Goal: Task Accomplishment & Management: Complete application form

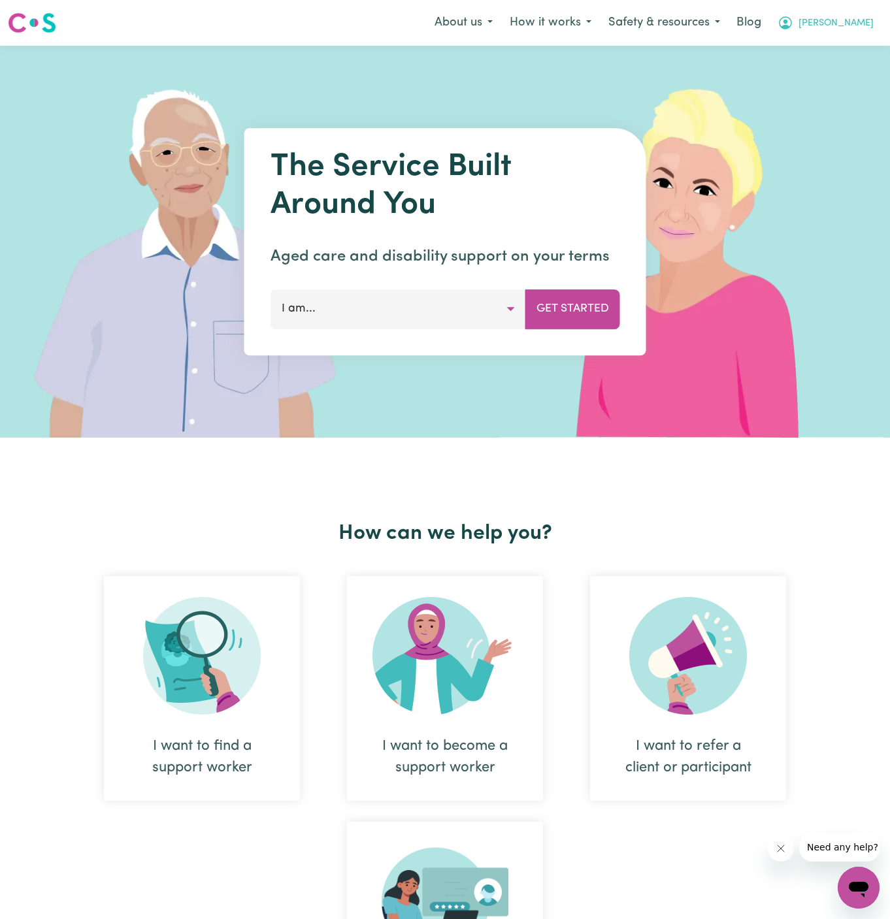
click at [864, 21] on span "[PERSON_NAME]" at bounding box center [835, 23] width 75 height 14
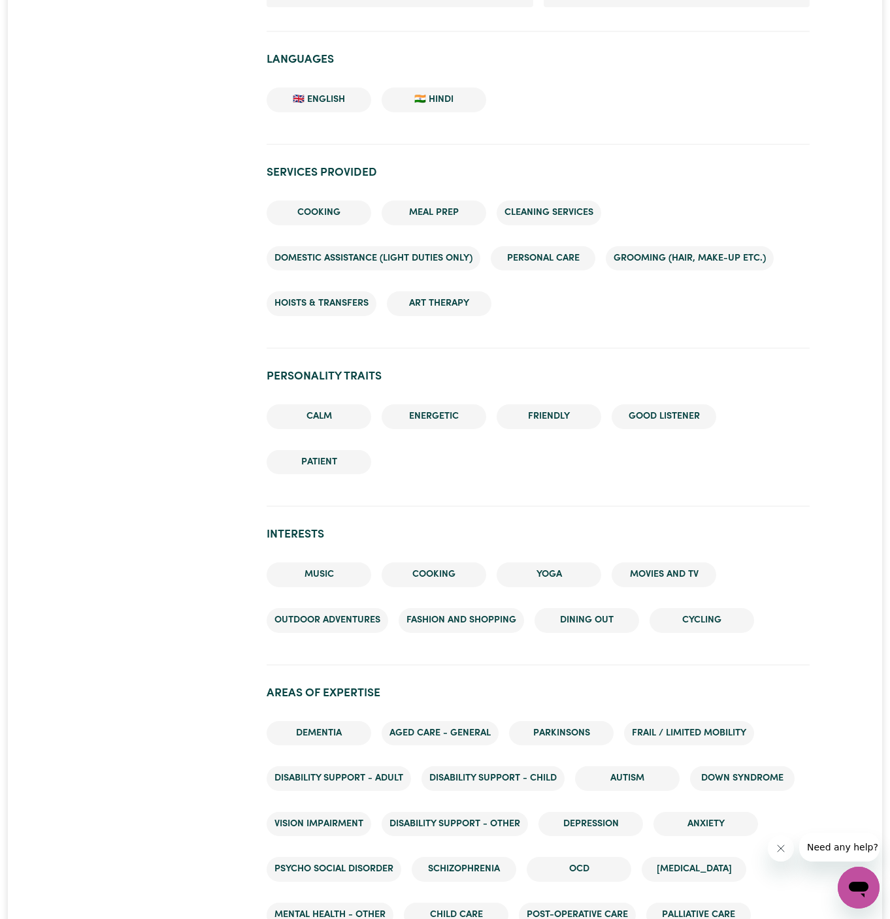
scroll to position [994, 0]
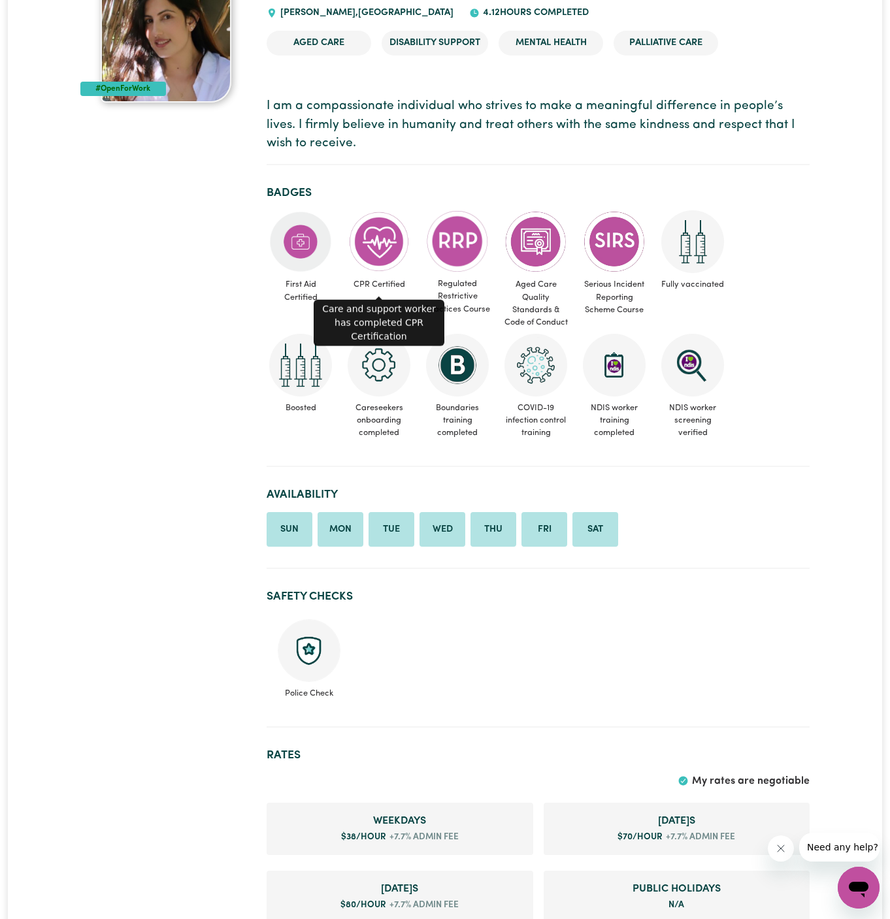
scroll to position [259, 0]
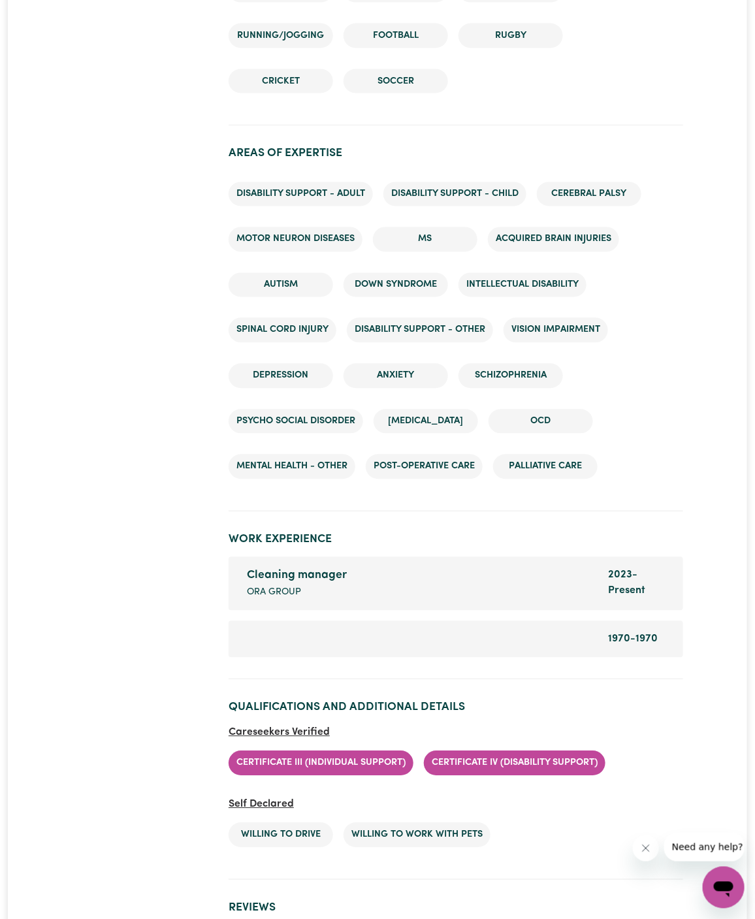
scroll to position [2163, 0]
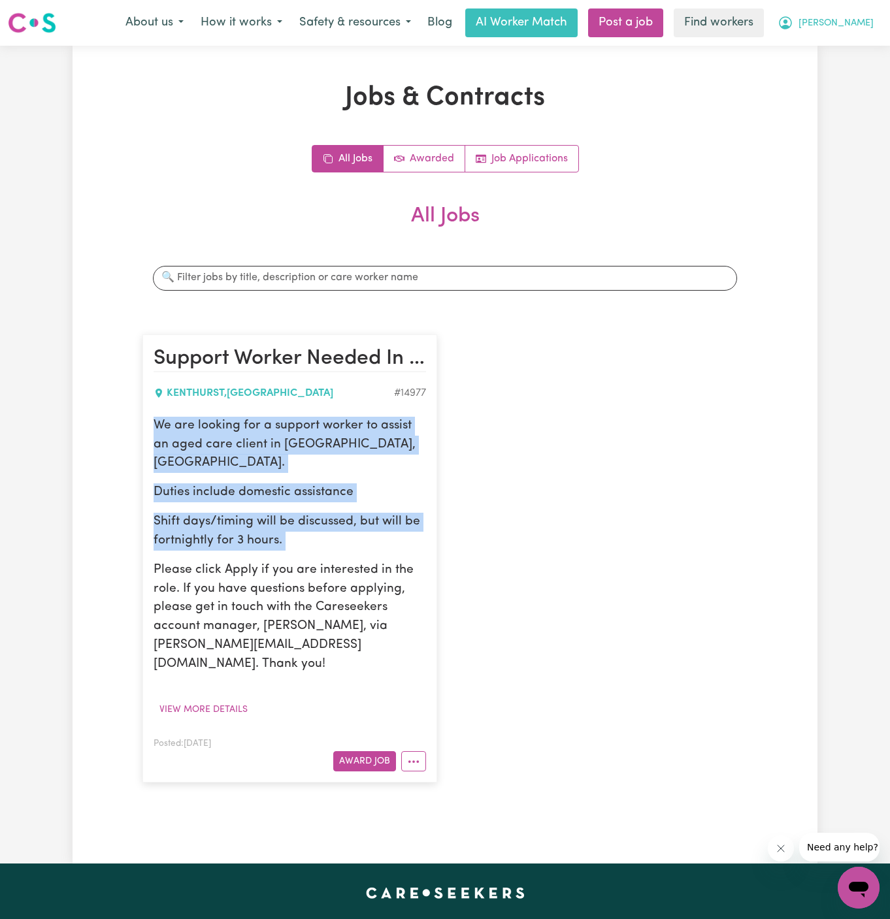
click at [866, 22] on span "John" at bounding box center [835, 23] width 75 height 14
click at [855, 46] on link "My Dashboard" at bounding box center [829, 51] width 103 height 25
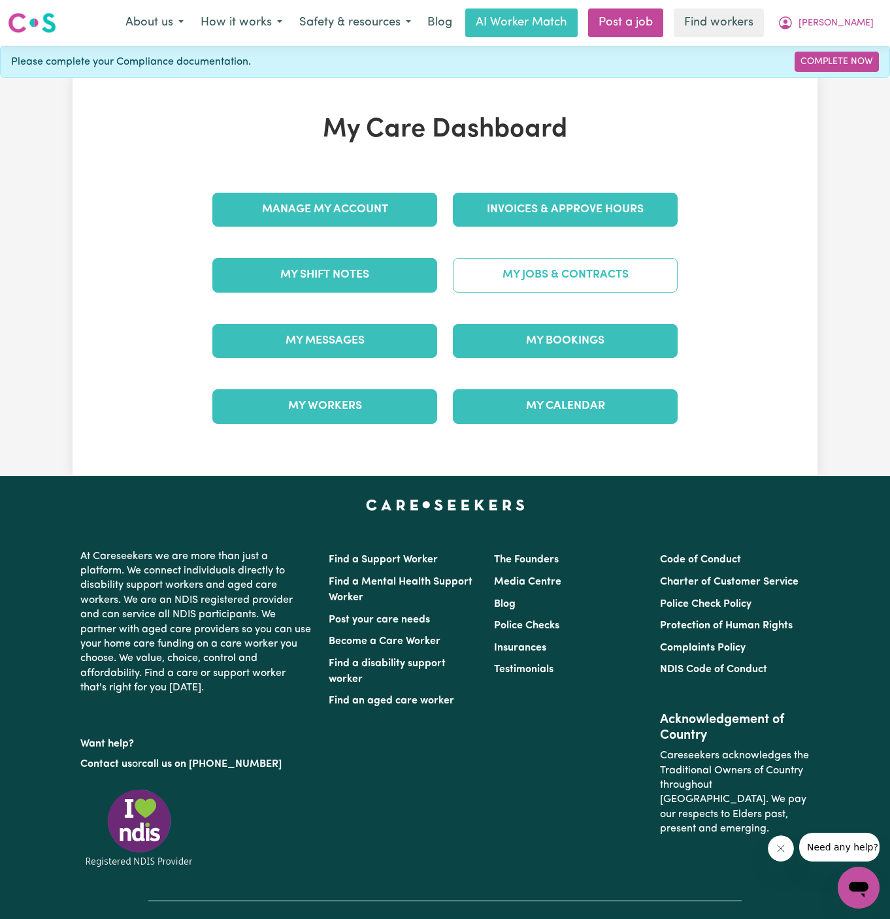
click at [589, 288] on link "My Jobs & Contracts" at bounding box center [565, 275] width 225 height 34
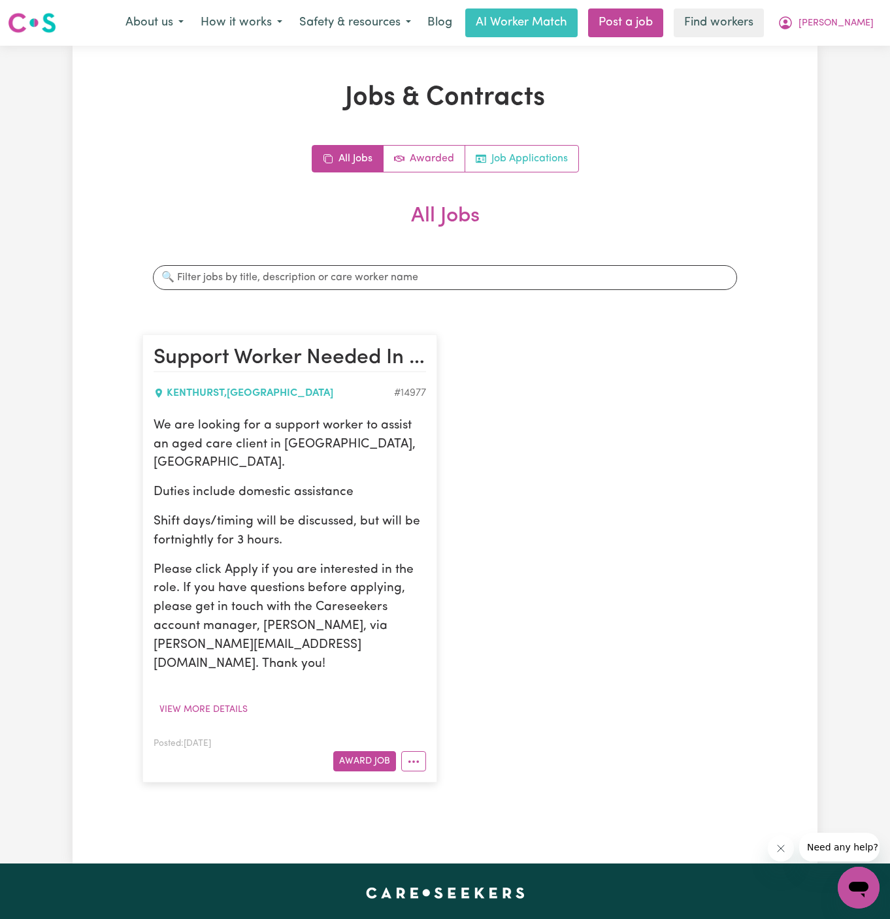
click at [514, 159] on link "Job Applications" at bounding box center [521, 159] width 113 height 26
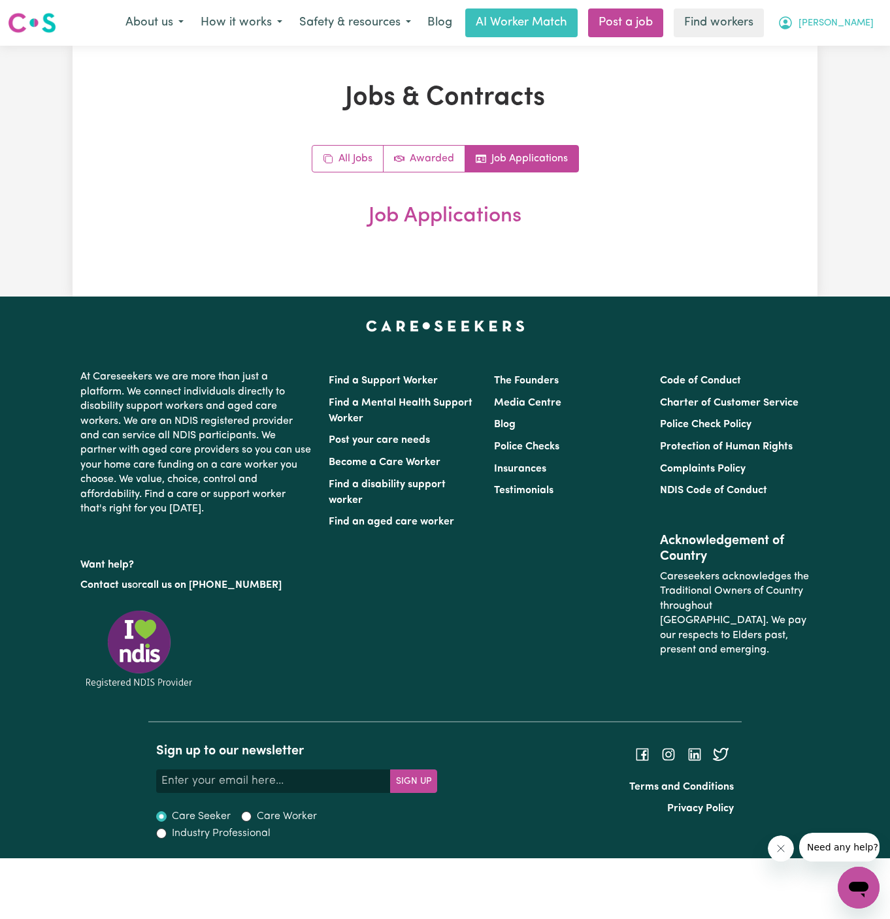
click at [868, 19] on span "John" at bounding box center [835, 23] width 75 height 14
click at [859, 44] on link "My Dashboard" at bounding box center [829, 51] width 103 height 25
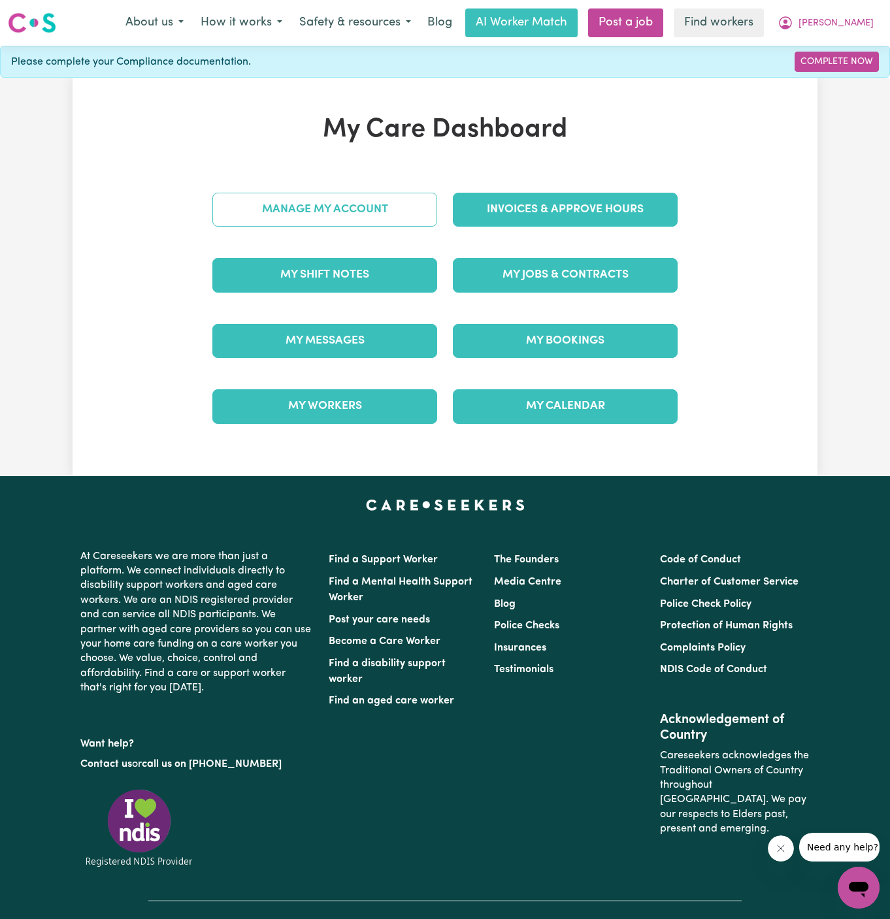
click at [402, 193] on link "Manage My Account" at bounding box center [324, 210] width 225 height 34
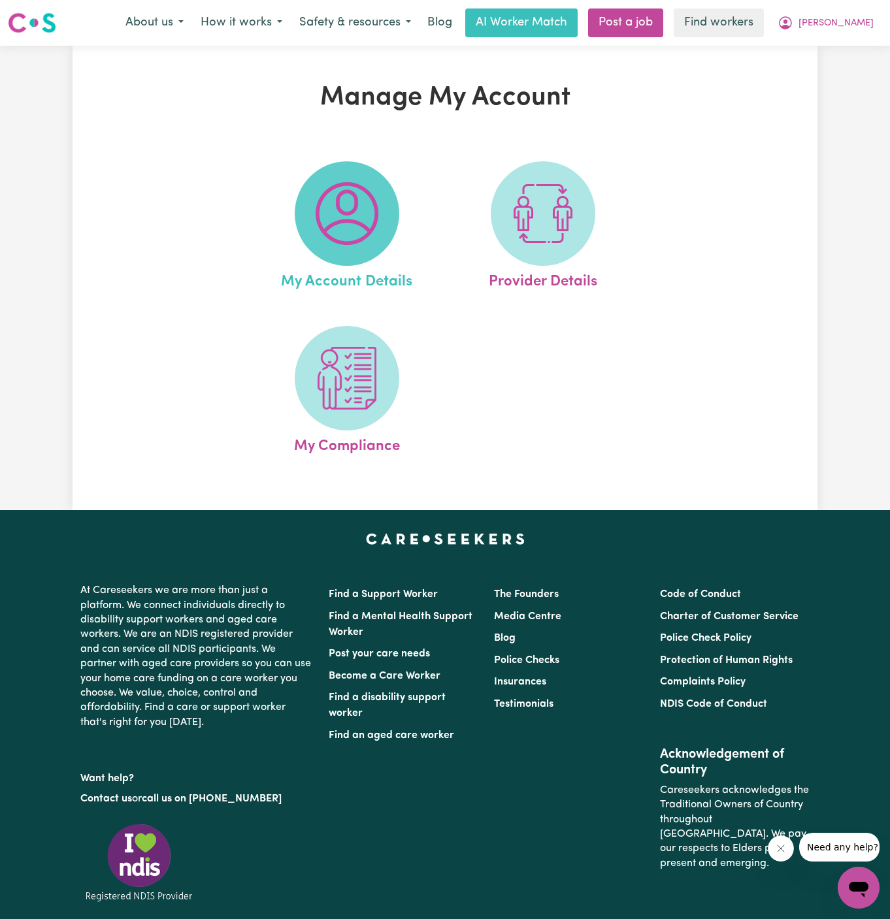
click at [357, 233] on img at bounding box center [347, 213] width 63 height 63
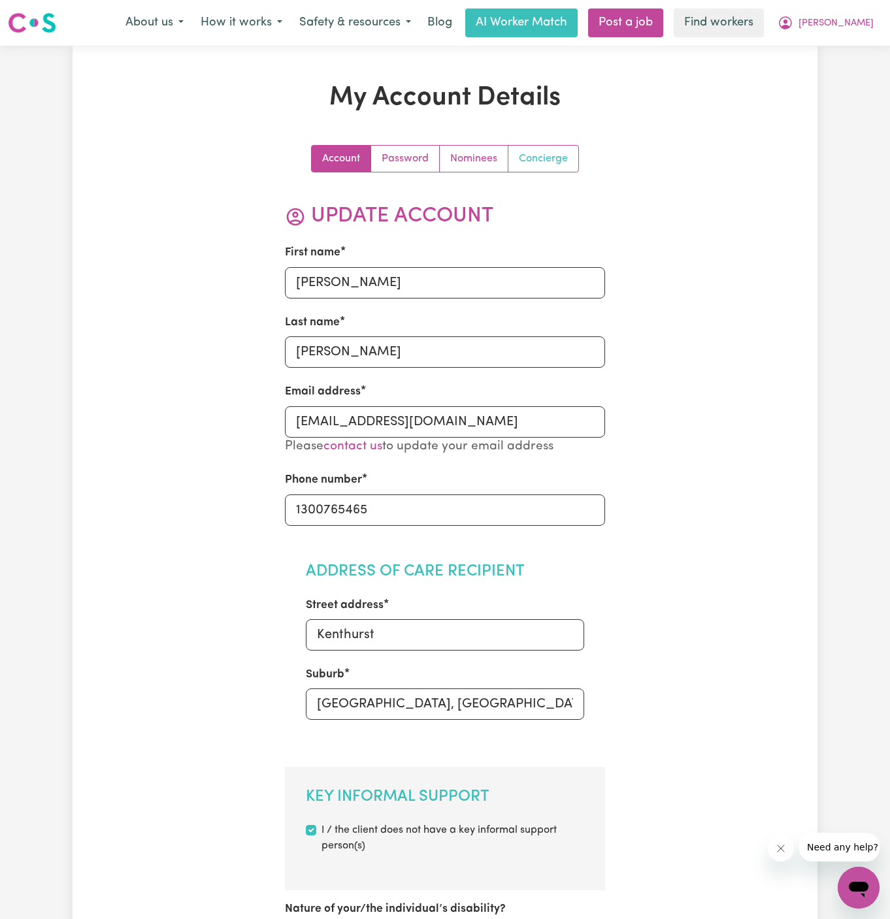
click at [554, 150] on link "Concierge" at bounding box center [543, 159] width 70 height 26
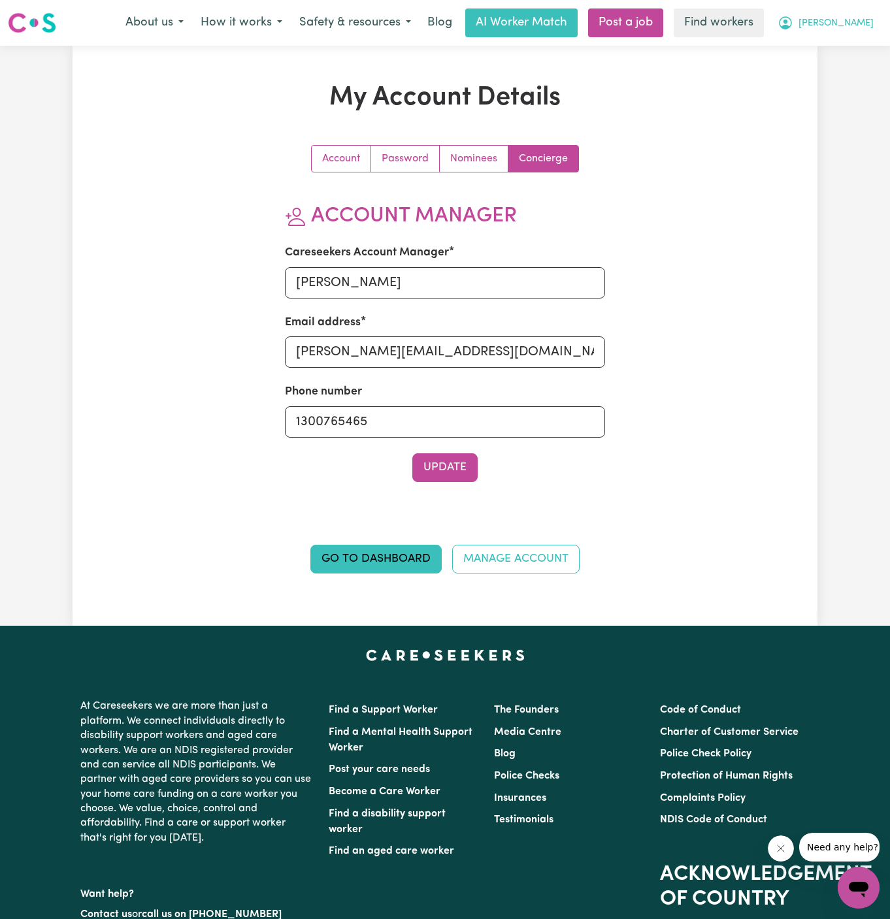
click at [855, 35] on button "John" at bounding box center [825, 22] width 113 height 27
click at [855, 70] on link "Logout" at bounding box center [829, 75] width 103 height 25
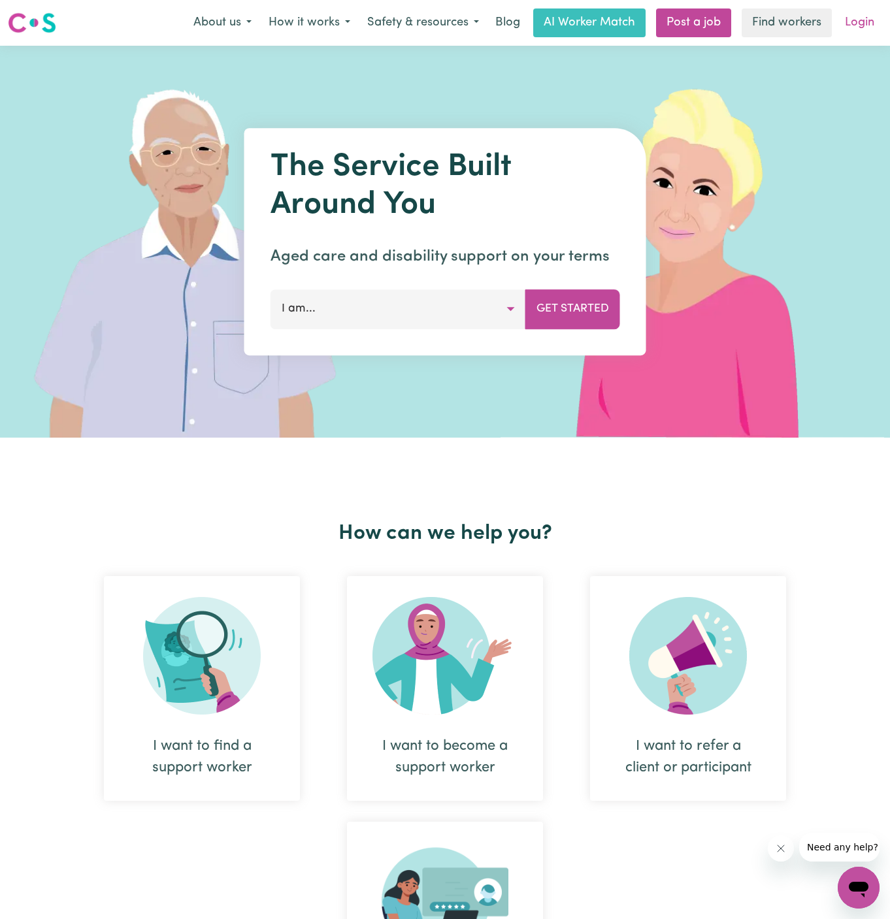
click at [869, 22] on link "Login" at bounding box center [859, 22] width 45 height 29
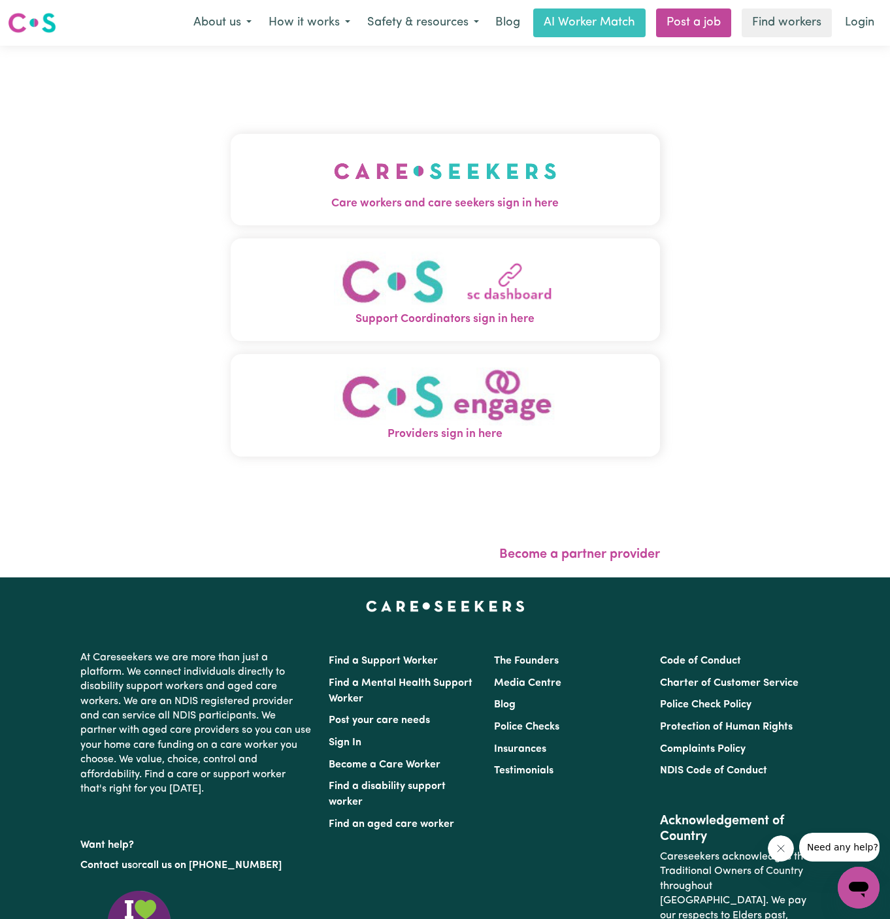
click at [507, 193] on button "Care workers and care seekers sign in here" at bounding box center [445, 179] width 429 height 91
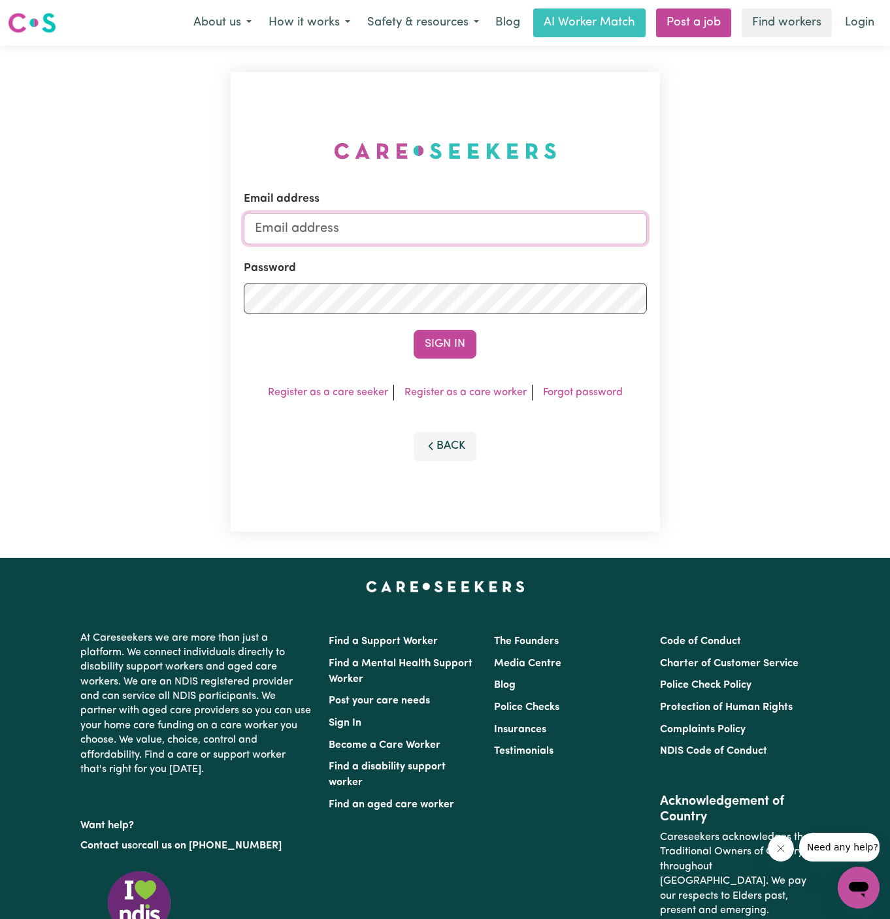
type input "dyan@careseekers.com.au"
click at [702, 20] on link "Post a job" at bounding box center [693, 22] width 75 height 29
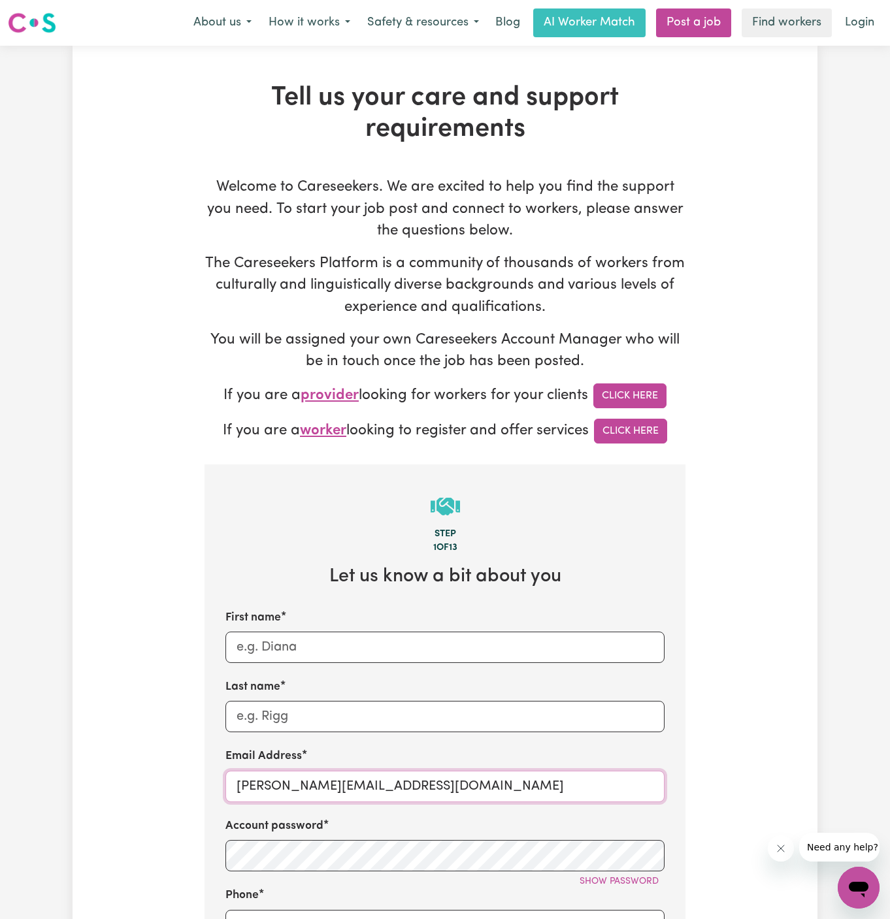
drag, startPoint x: 269, startPoint y: 781, endPoint x: 541, endPoint y: 797, distance: 272.3
click at [541, 797] on input "dyan@careseekers.com.au" at bounding box center [444, 786] width 439 height 31
click at [368, 785] on input "dyan@careseekers.com.au" at bounding box center [444, 786] width 439 height 31
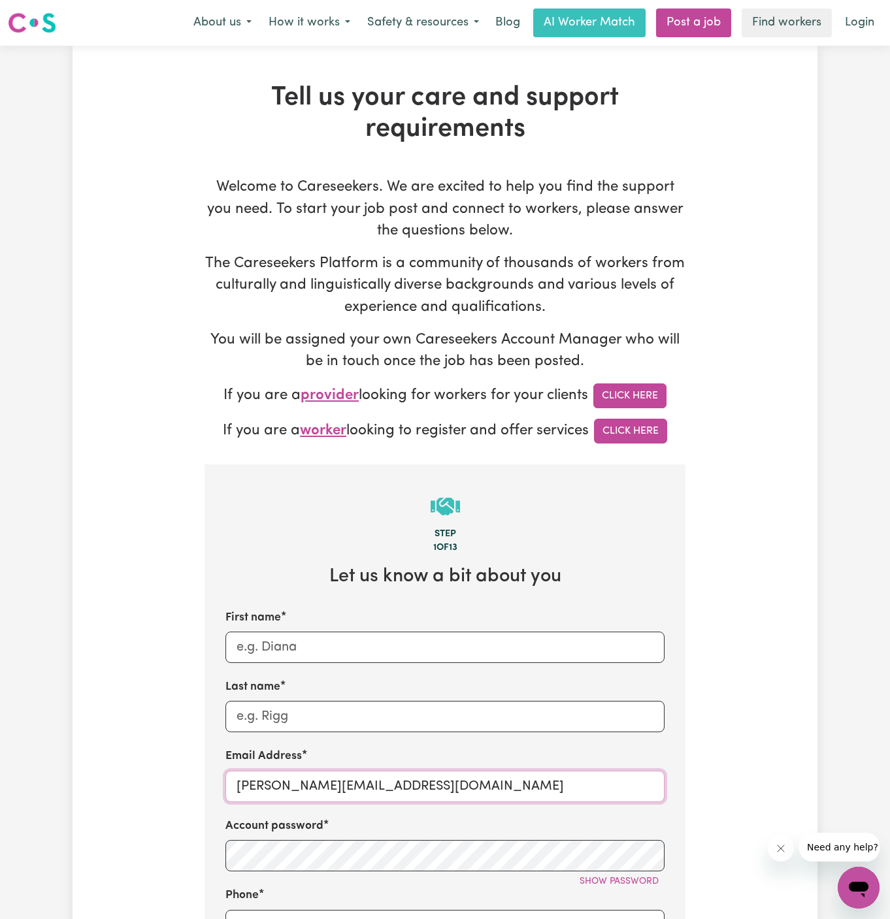
paste input "ClientSkennarsHeadTWC"
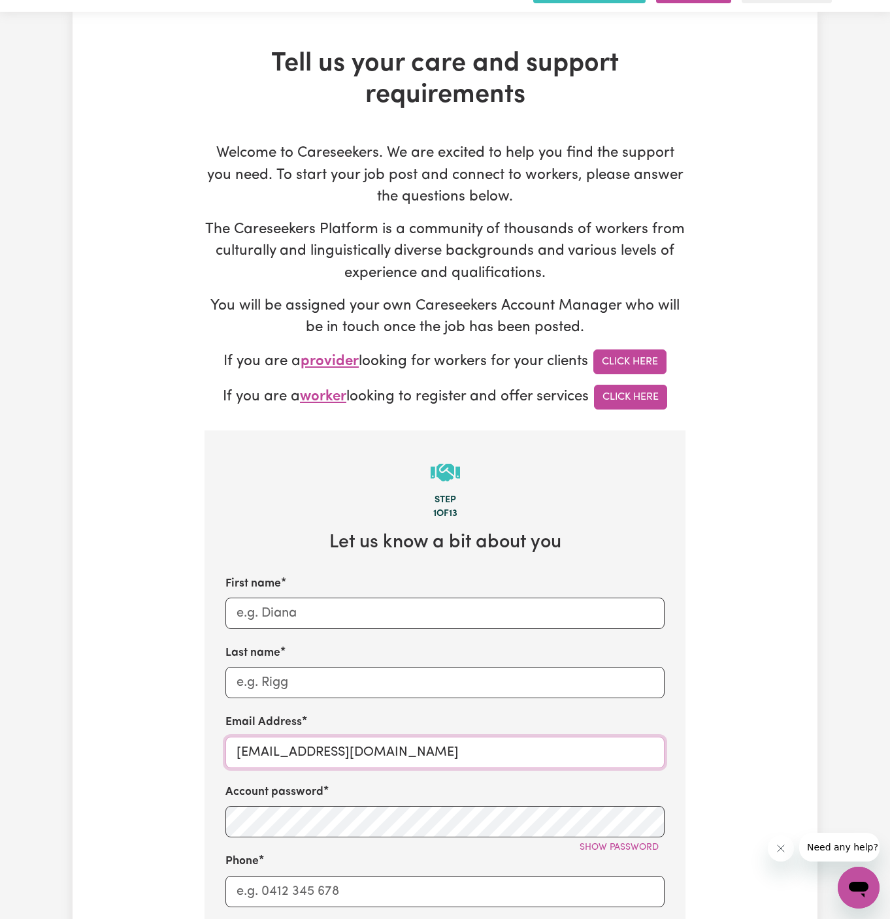
scroll to position [81, 0]
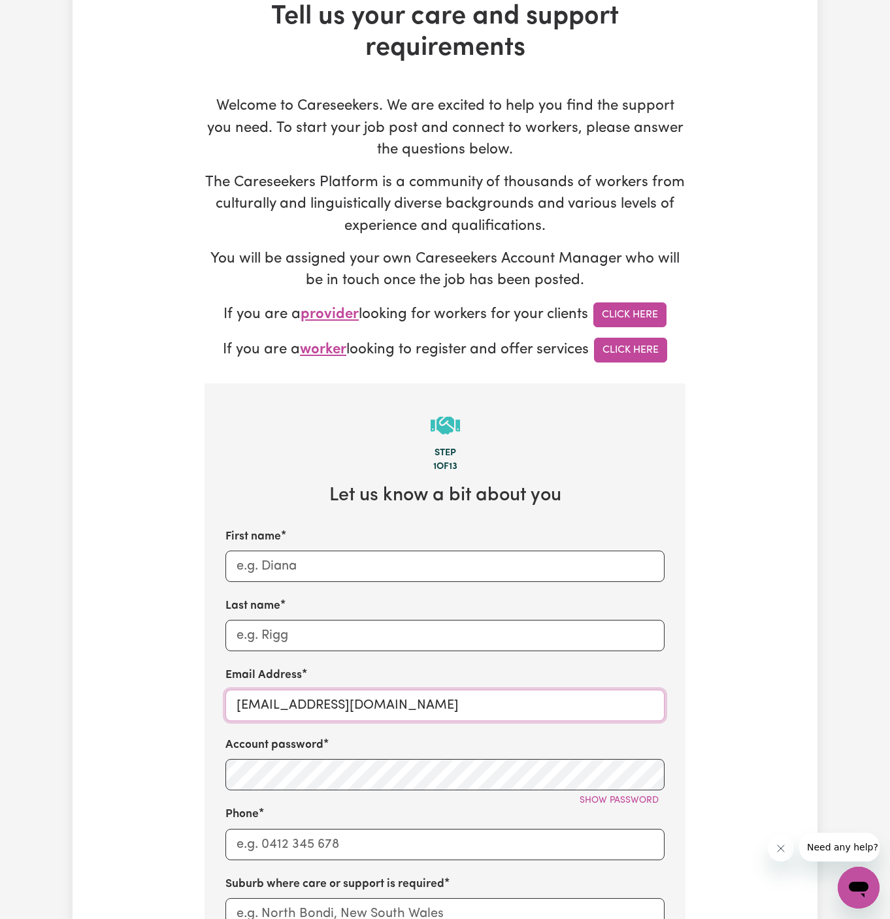
drag, startPoint x: 357, startPoint y: 706, endPoint x: 203, endPoint y: 706, distance: 154.2
click at [203, 706] on div "Tell us your care and support requirements Welcome to Careseekers. We are excit…" at bounding box center [445, 708] width 497 height 1414
type input "ClientSkennarsHeadTWC@careseekers.com.au"
click at [274, 578] on input "First name" at bounding box center [444, 566] width 439 height 31
paste input "ClientSkennarsHead"
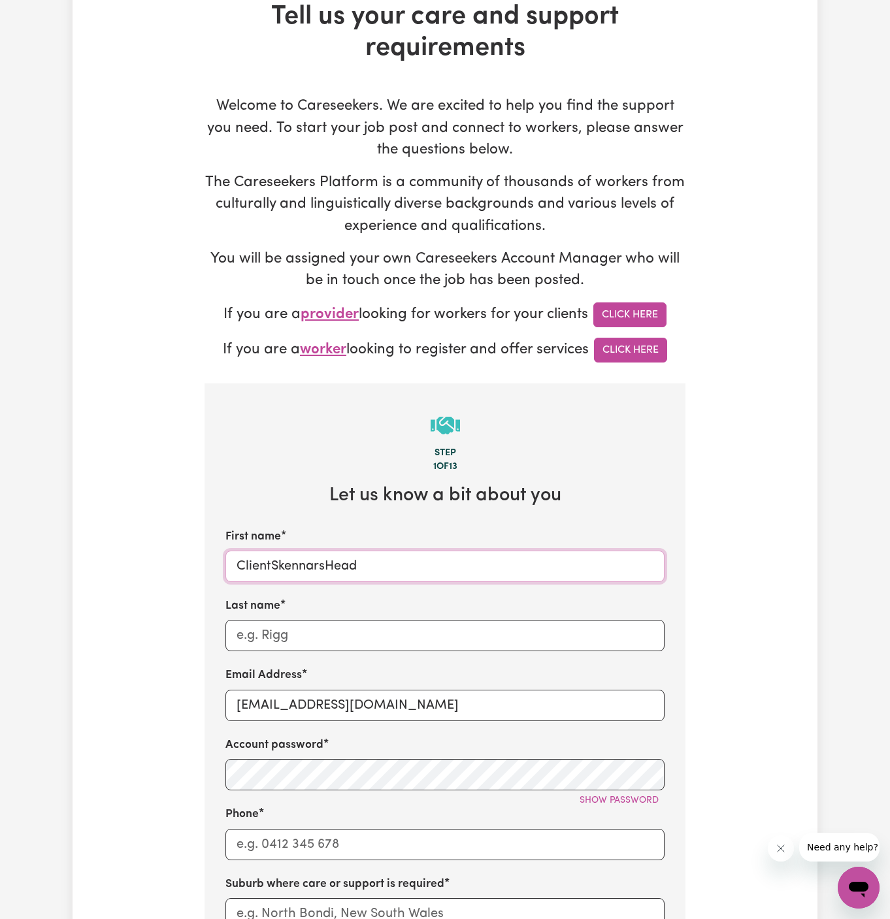
click at [274, 561] on input "ClientSkennarsHead" at bounding box center [444, 566] width 439 height 31
click at [272, 565] on input "ClientSkennarsHead" at bounding box center [444, 566] width 439 height 31
click at [325, 566] on input "Client SkennarsHead" at bounding box center [444, 566] width 439 height 31
type input "Client Skennars Head"
click at [368, 656] on div "First name Client Skennars Head Last name Email Address ClientSkennarsHeadTWC@c…" at bounding box center [444, 799] width 439 height 540
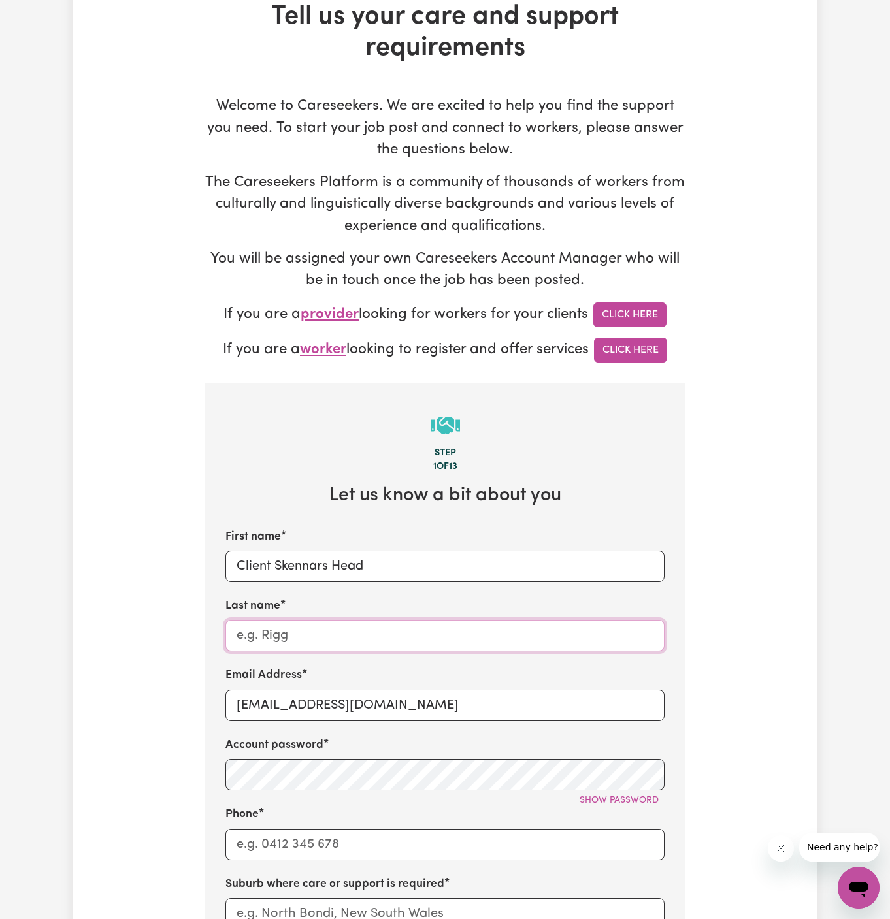
click at [466, 642] on input "Last name" at bounding box center [444, 635] width 439 height 31
paste input "Together We Can"
type input "Together We Can"
click at [335, 840] on input "Phone" at bounding box center [444, 844] width 439 height 31
type input "1300765465"
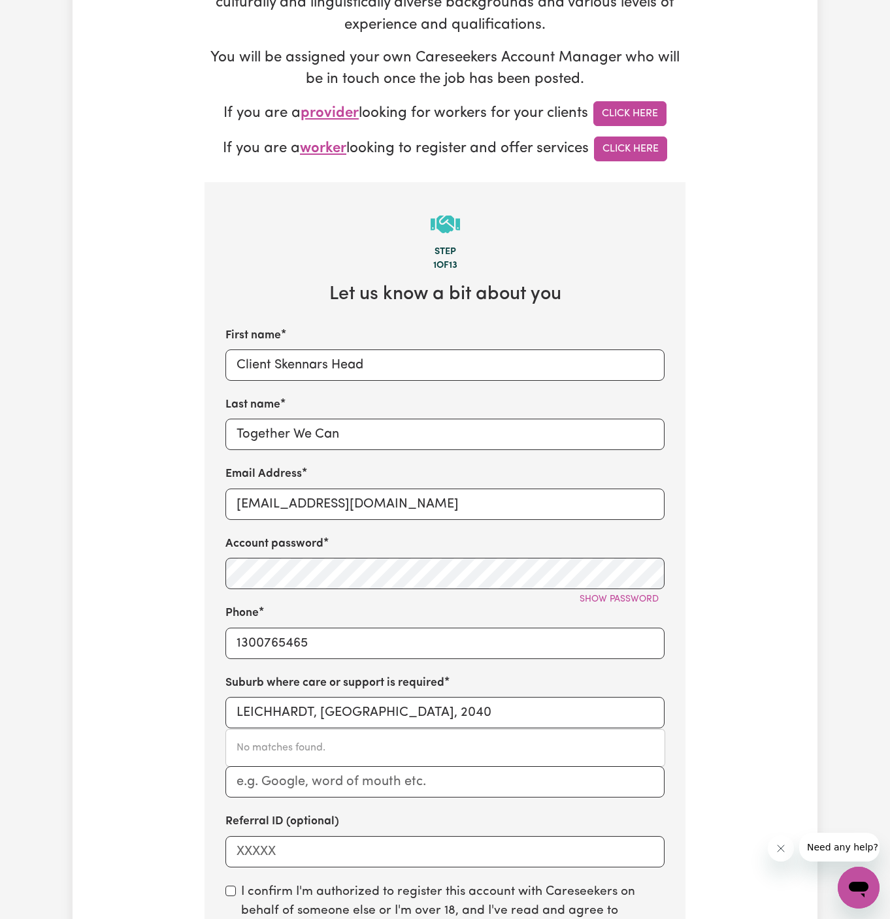
scroll to position [524, 0]
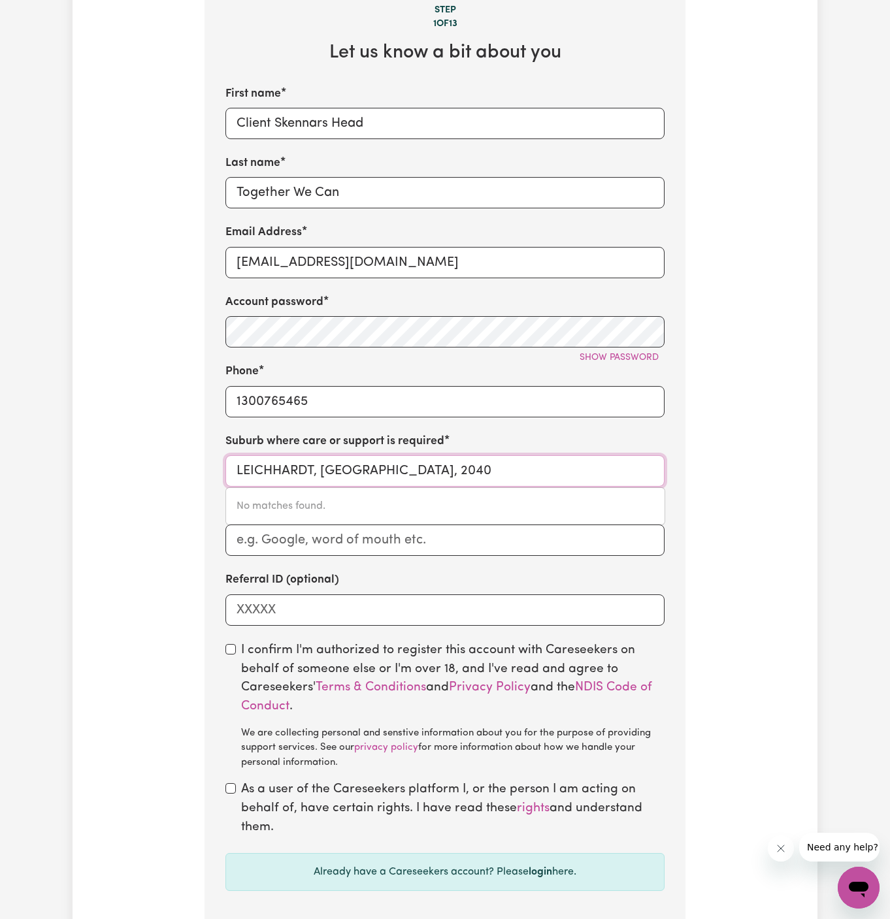
click at [334, 475] on input "LEICHHARDT, New South Wales, 2040" at bounding box center [444, 470] width 439 height 31
paste input "Skennars Head"
type input "Skennars Head"
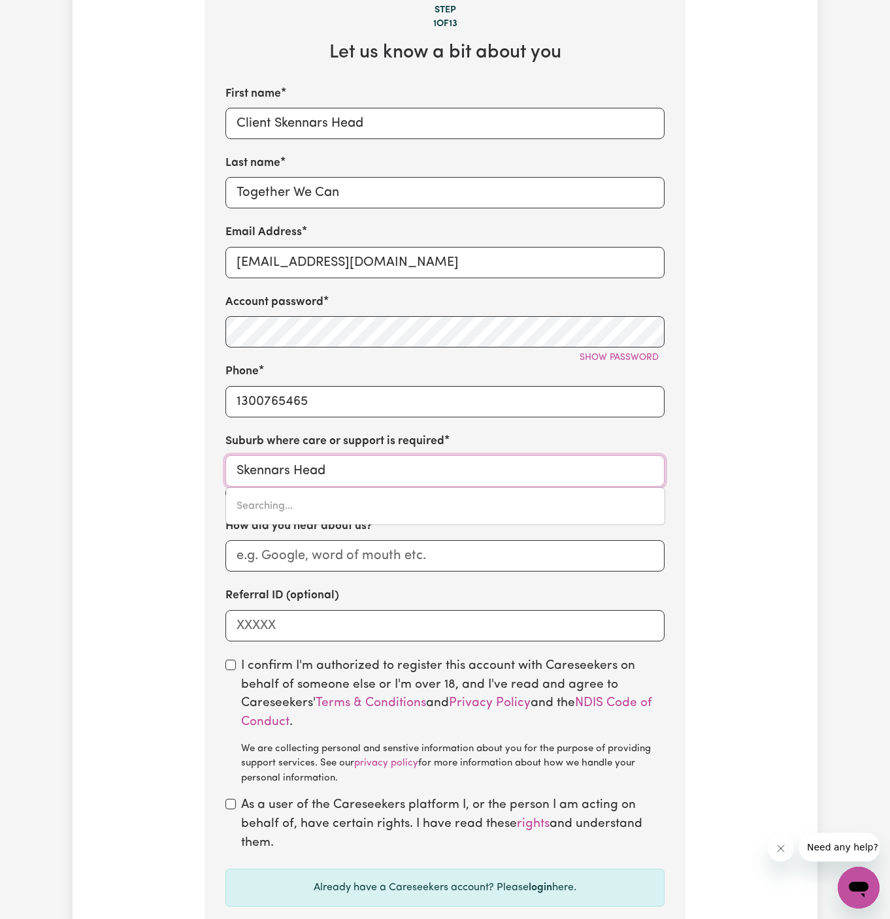
type input "Skennars Head, New South Wales, 2478"
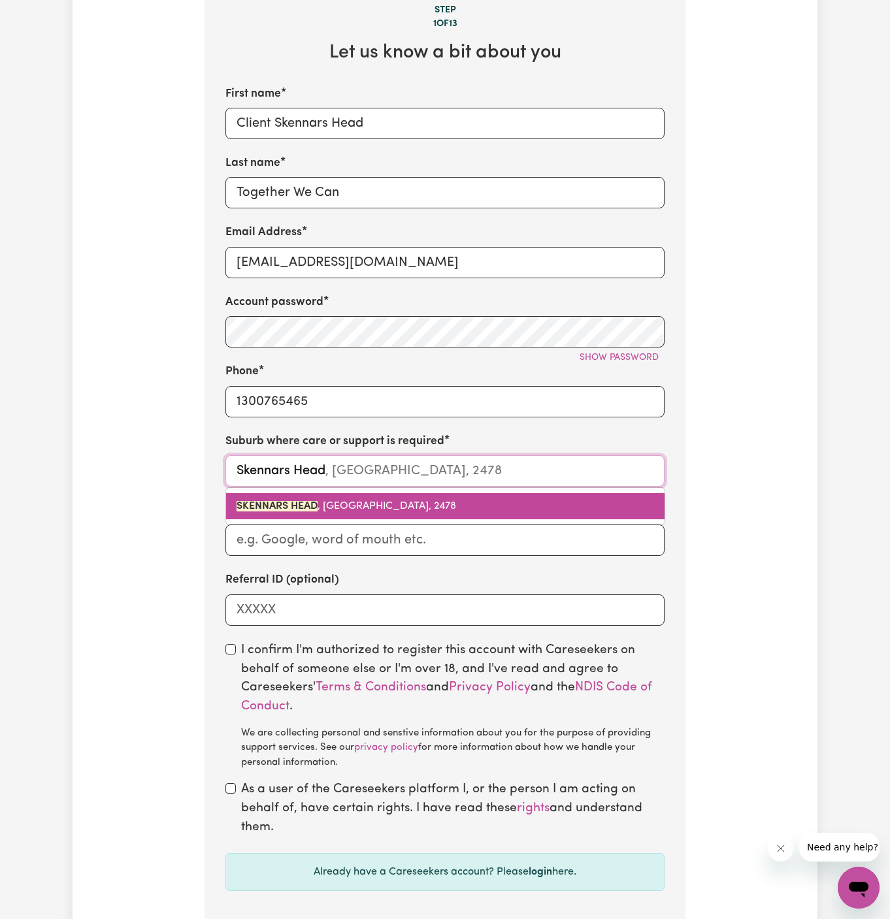
click at [394, 508] on span "SKENNARS HEAD , New South Wales, 2478" at bounding box center [347, 506] width 220 height 10
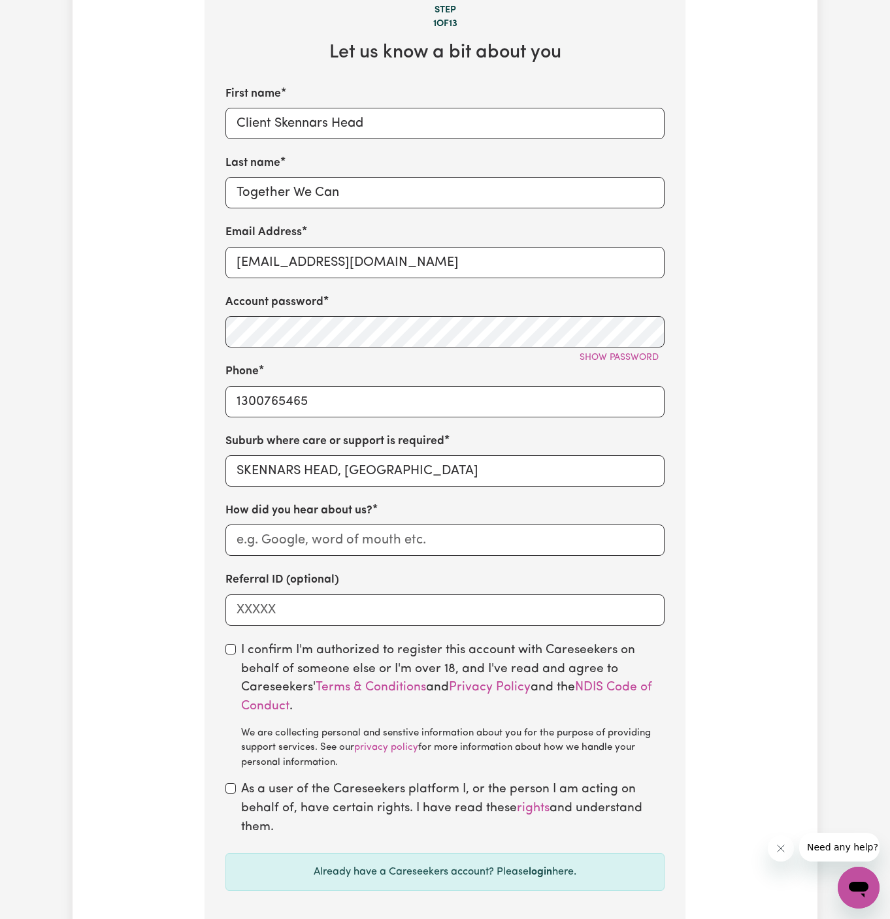
click at [385, 555] on div "First name Client Skennars Head Last name Together We Can Email Address ClientS…" at bounding box center [444, 356] width 439 height 540
click at [261, 210] on div "First name Client Skennars Head Last name Together We Can Email Address ClientS…" at bounding box center [444, 356] width 439 height 540
click at [261, 188] on input "Together We Can" at bounding box center [444, 192] width 439 height 31
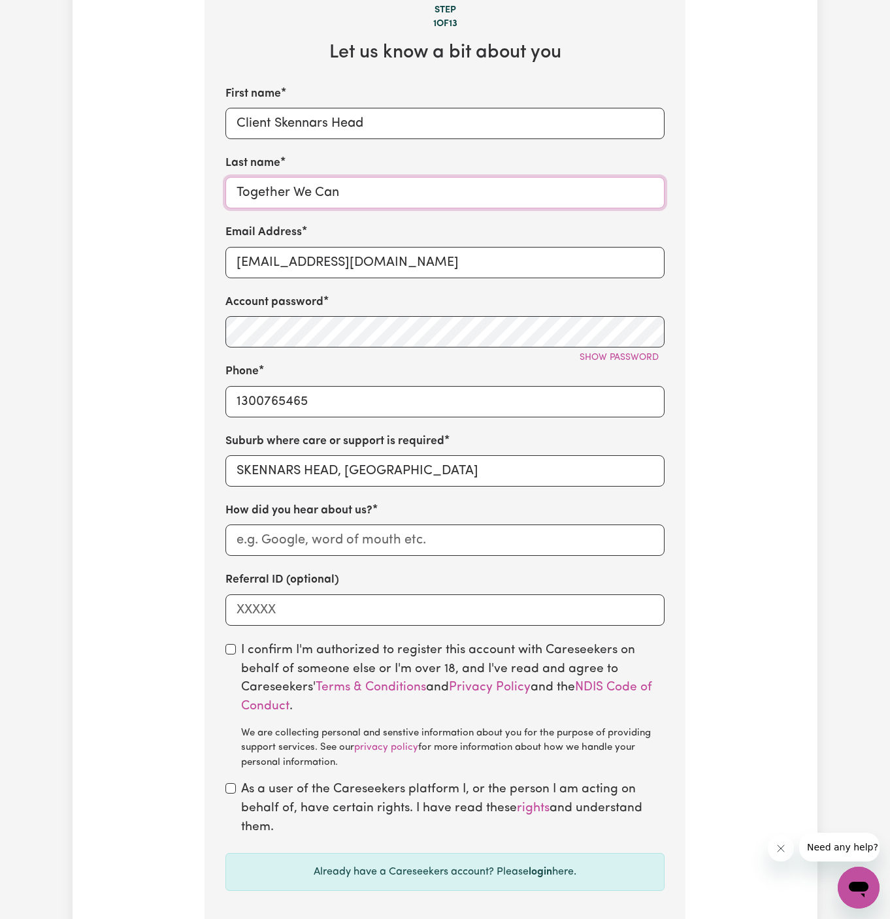
click at [261, 188] on input "Together We Can" at bounding box center [444, 192] width 439 height 31
click at [289, 520] on div "How did you hear about us?" at bounding box center [444, 529] width 439 height 54
click at [287, 546] on input "How did you hear about us?" at bounding box center [444, 540] width 439 height 31
paste input "Together We Can"
type input "Together We Can"
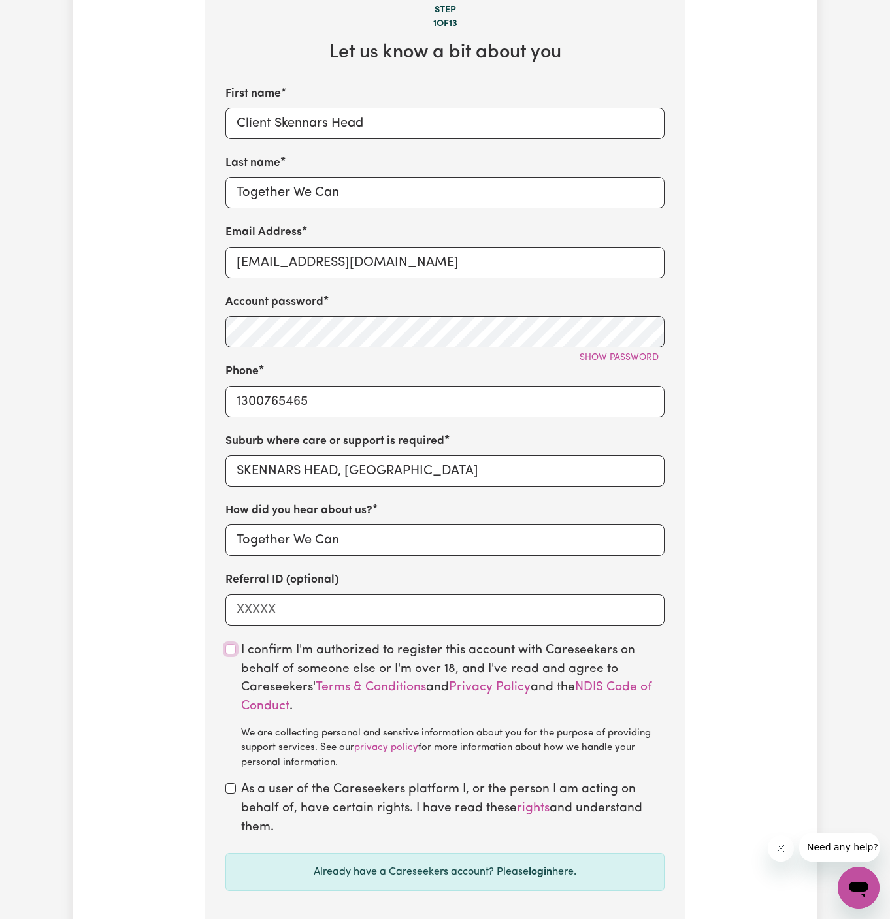
click at [229, 647] on input "checkbox" at bounding box center [230, 649] width 10 height 10
checkbox input "true"
click at [230, 787] on input "checkbox" at bounding box center [230, 788] width 10 height 10
checkbox input "true"
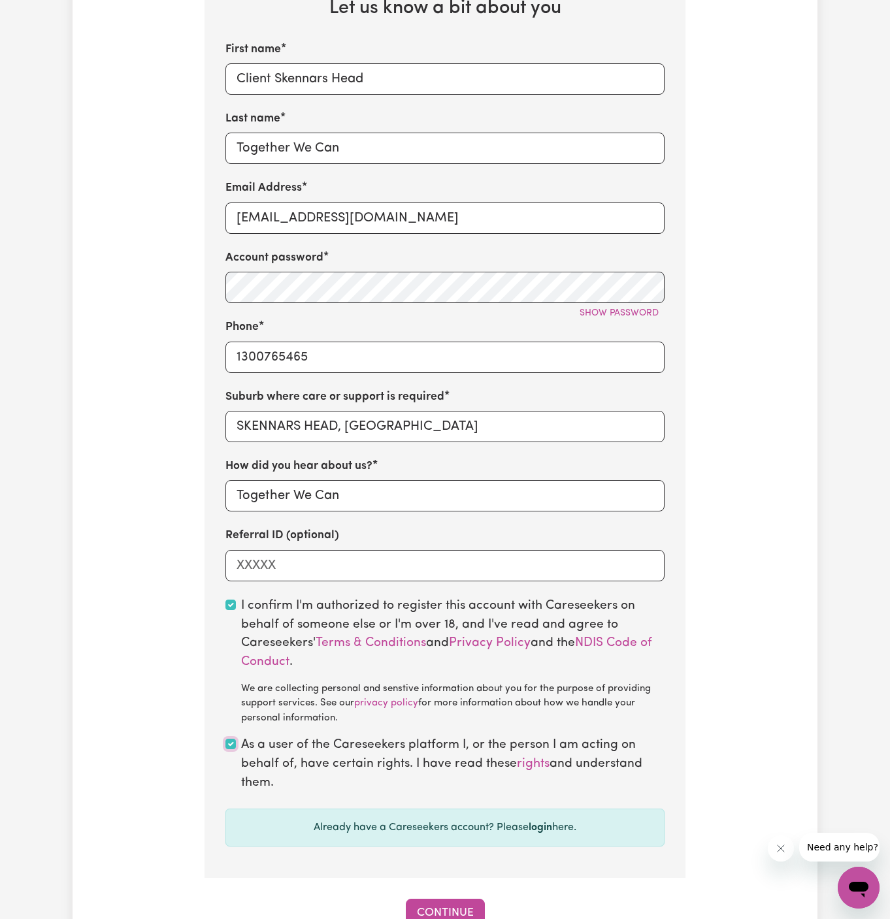
scroll to position [595, 0]
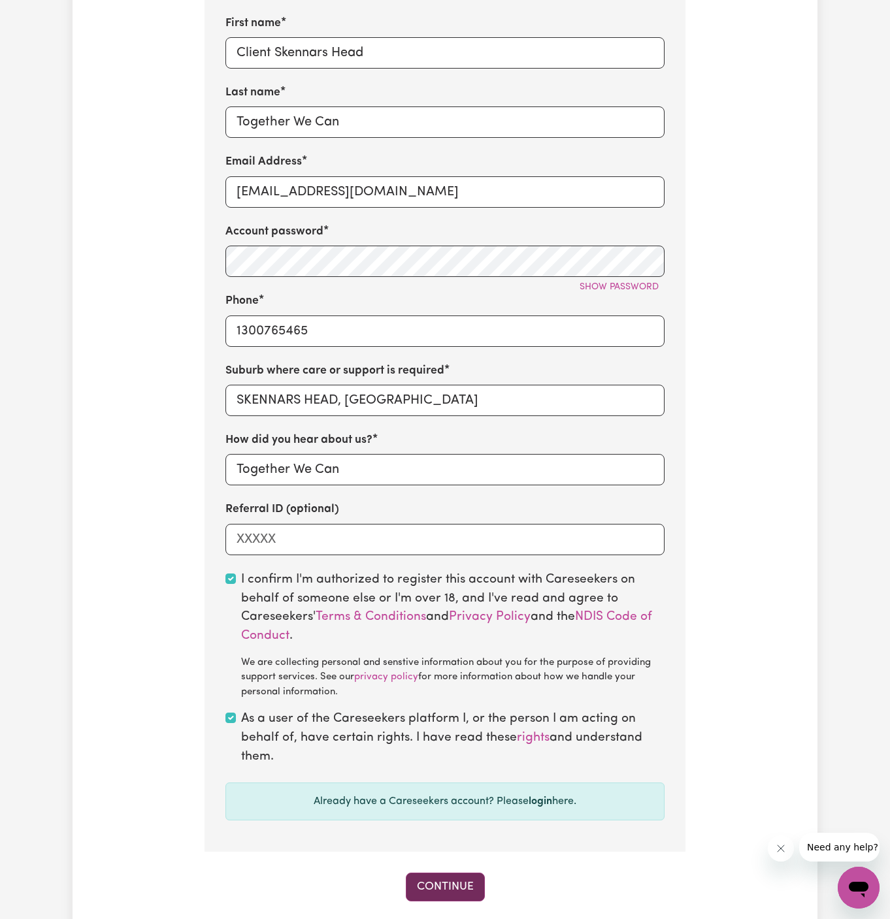
click at [453, 877] on button "Continue" at bounding box center [445, 887] width 79 height 29
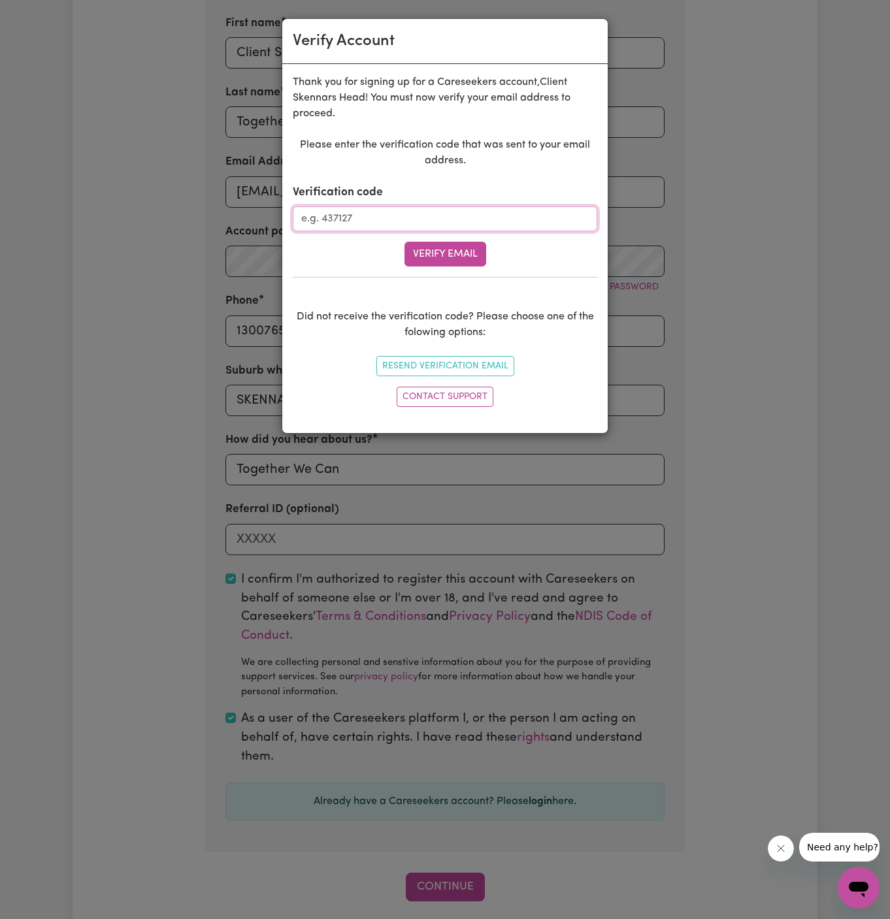
click at [416, 211] on input "Verification code" at bounding box center [445, 218] width 304 height 25
paste input "998411"
type input "998411"
click at [460, 265] on div "Please enter the verification code that was sent to your email address. Verific…" at bounding box center [445, 274] width 304 height 275
click at [451, 240] on form "Verification code 998411 Verify Email" at bounding box center [445, 225] width 304 height 82
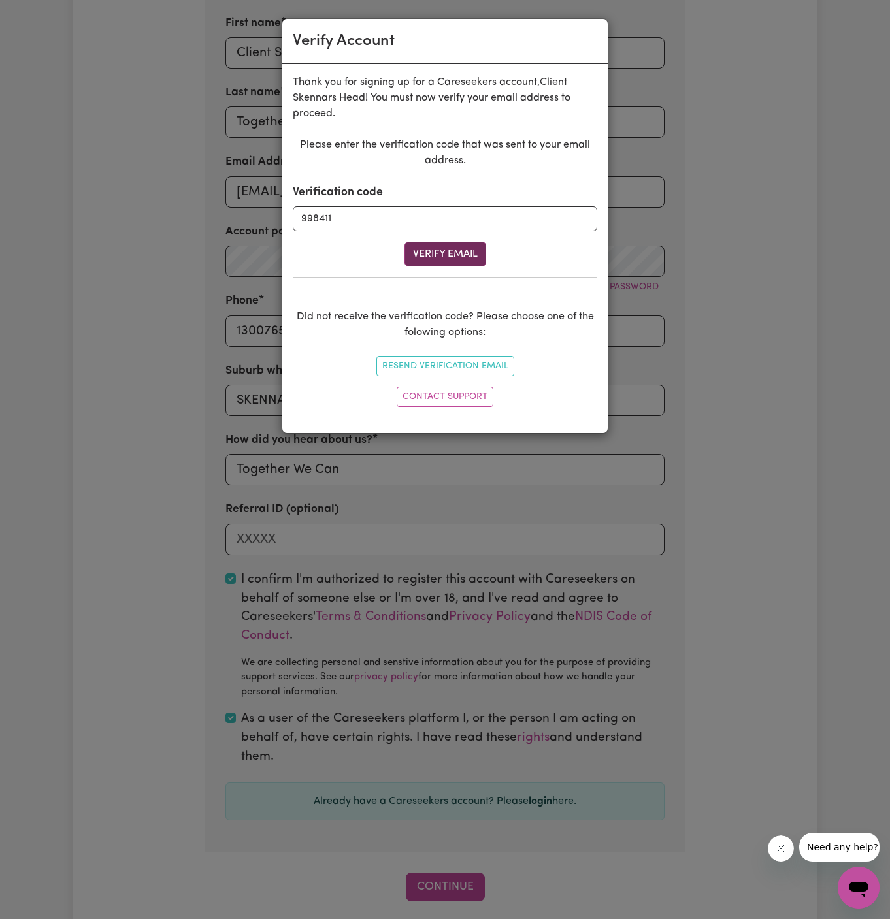
click at [454, 254] on button "Verify Email" at bounding box center [445, 254] width 82 height 25
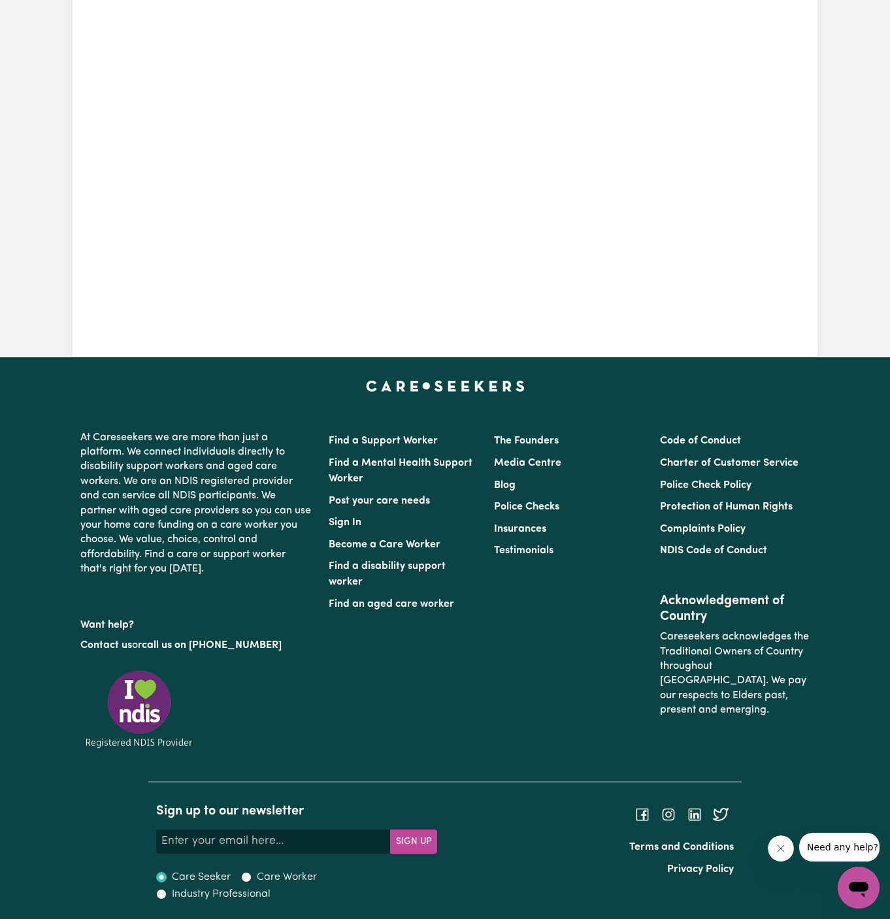
scroll to position [463, 0]
